Goal: Task Accomplishment & Management: Complete application form

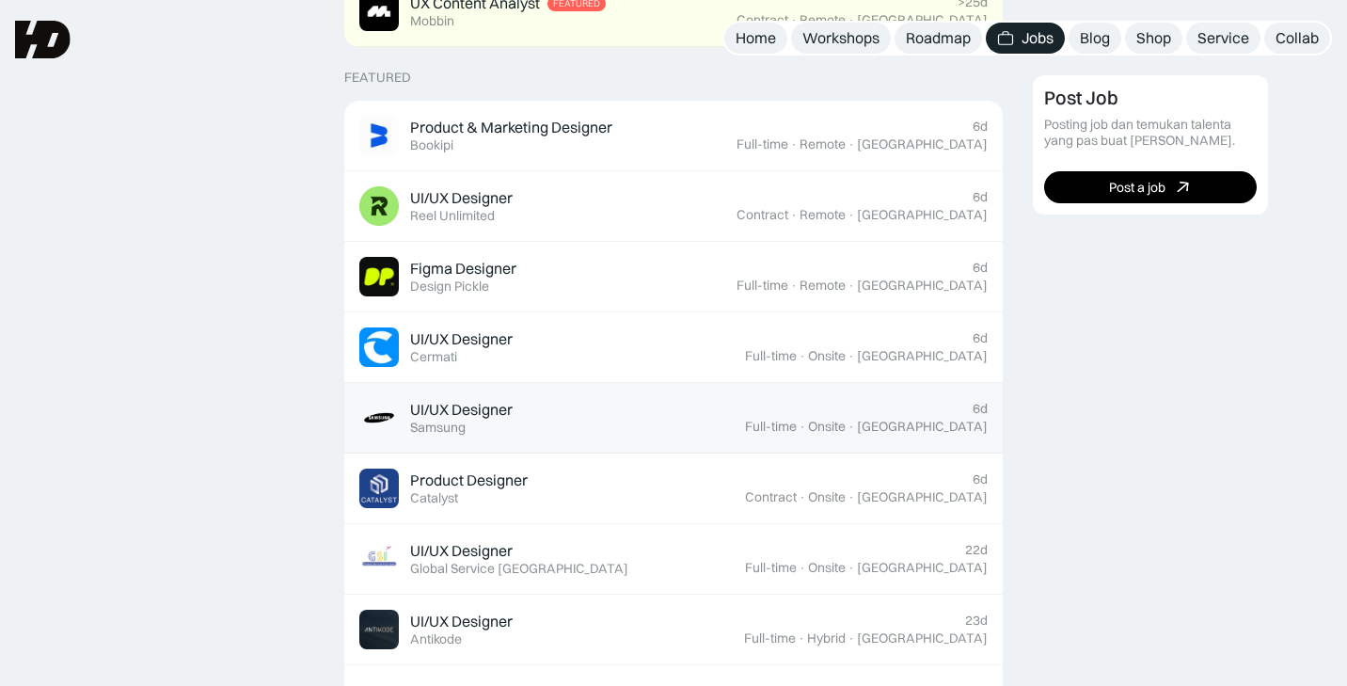
scroll to position [687, 0]
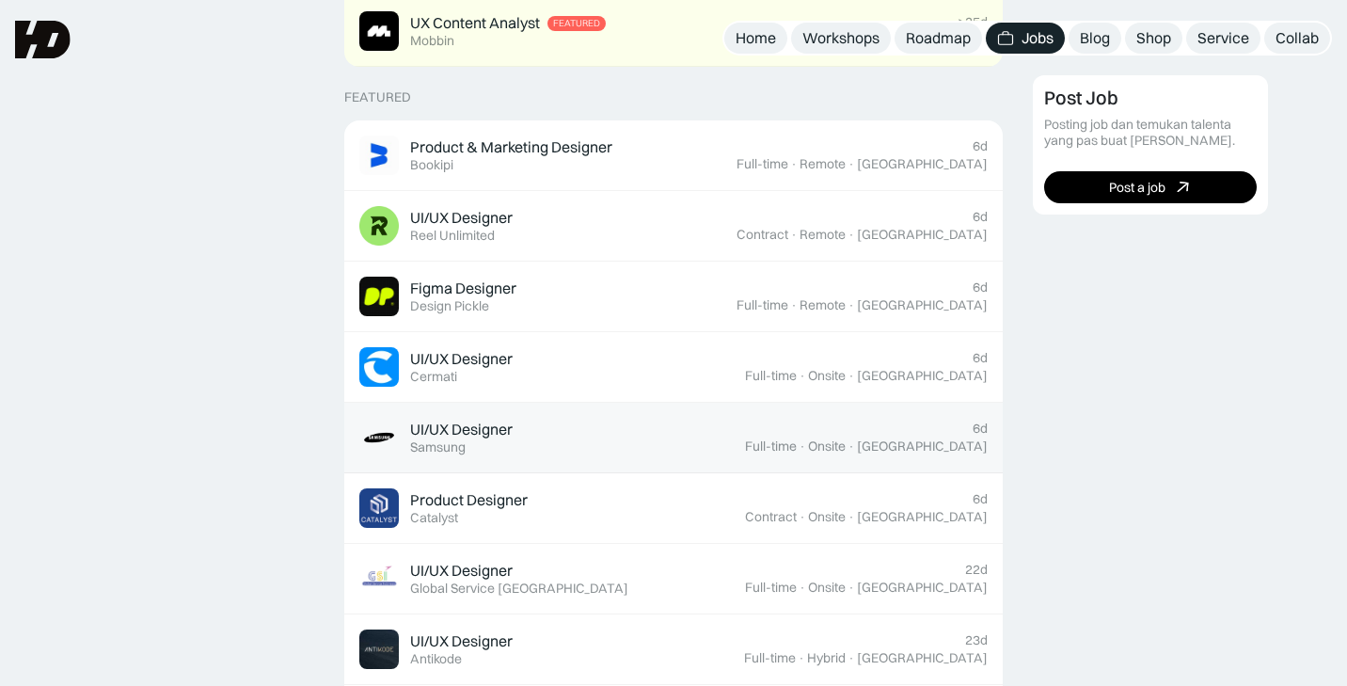
click at [651, 446] on div "UI/UX Designer Featured Samsung" at bounding box center [552, 438] width 386 height 40
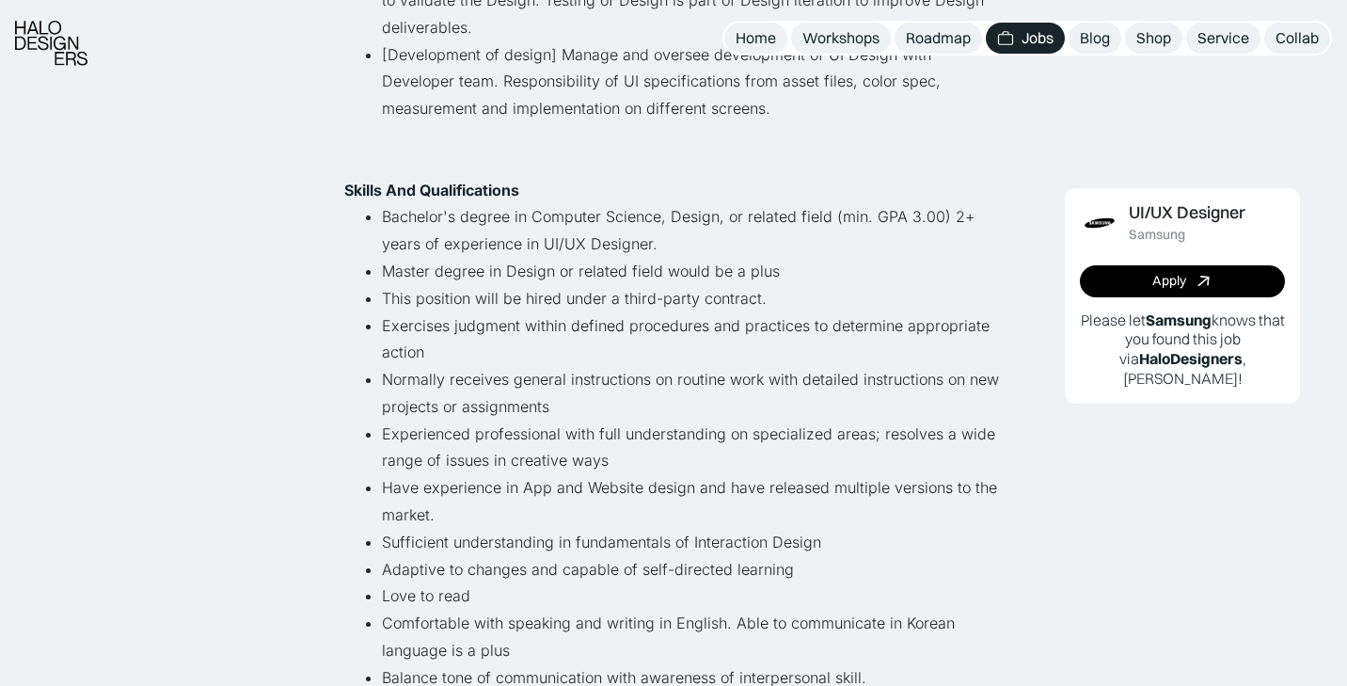
scroll to position [711, 0]
drag, startPoint x: 948, startPoint y: 203, endPoint x: 980, endPoint y: 242, distance: 50.1
click at [980, 242] on li "Bachelor's degree in Computer Science, Design, or related field (min. GPA 3.00)…" at bounding box center [692, 228] width 621 height 55
click at [829, 430] on li "Experienced professional with full understanding on specialized areas; resolves…" at bounding box center [692, 446] width 621 height 55
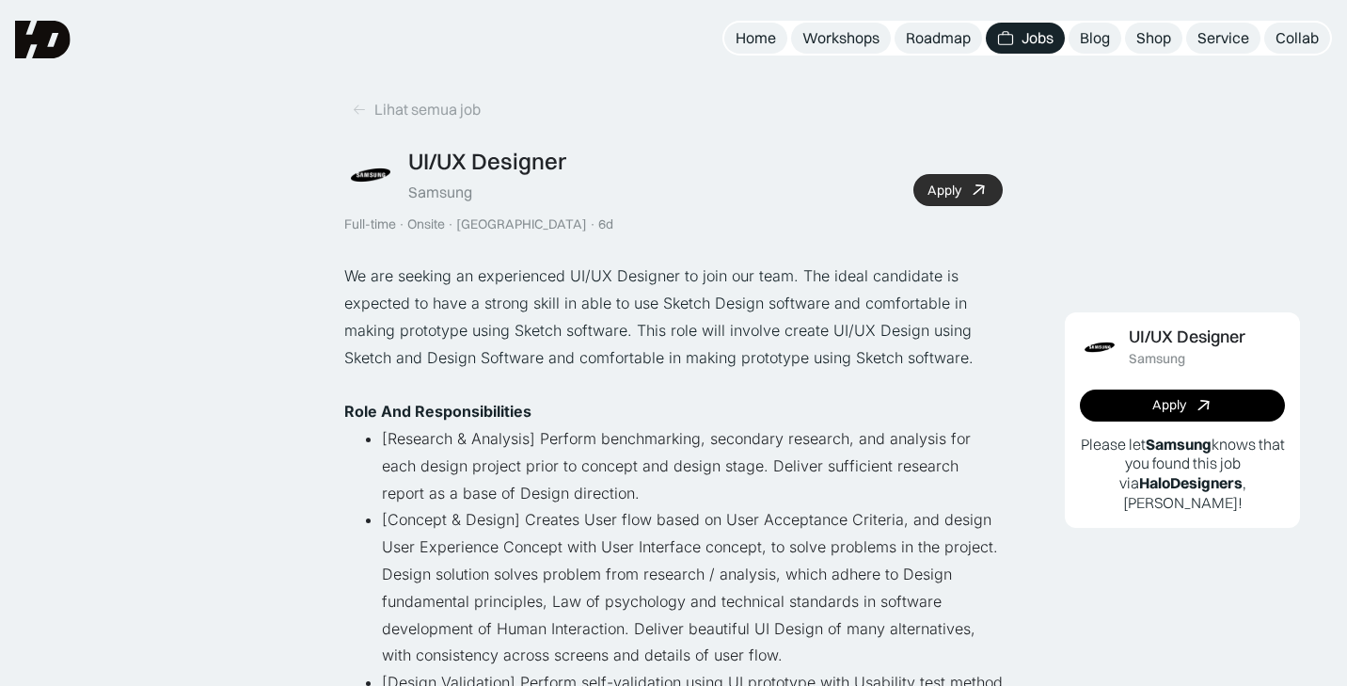
click at [966, 192] on link "Apply" at bounding box center [958, 190] width 89 height 32
